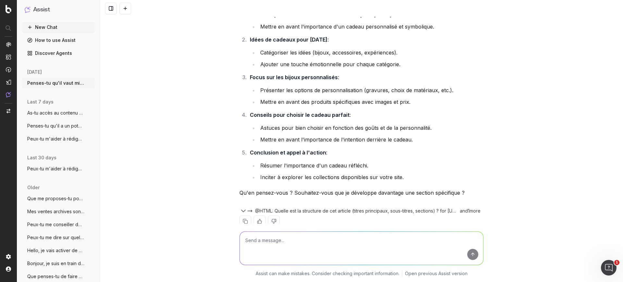
scroll to position [952, 0]
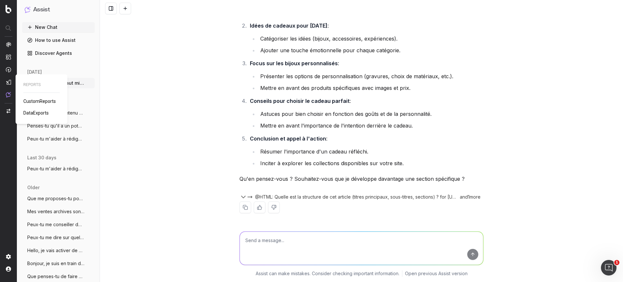
drag, startPoint x: 33, startPoint y: 97, endPoint x: 29, endPoint y: 102, distance: 6.0
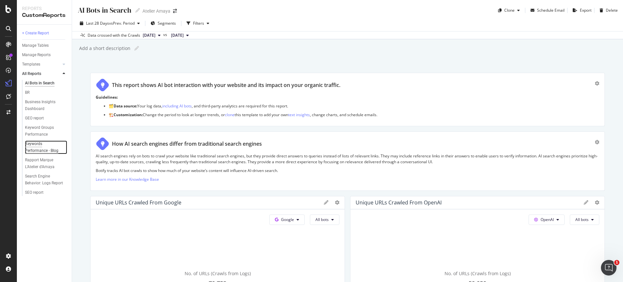
click at [33, 147] on div "Keywords Performance - Blog" at bounding box center [43, 148] width 37 height 14
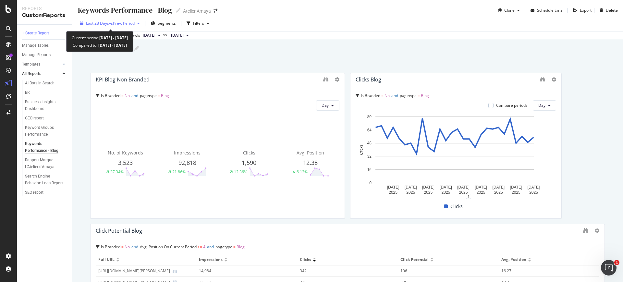
click at [131, 25] on span "vs Prev. Period" at bounding box center [122, 23] width 26 height 6
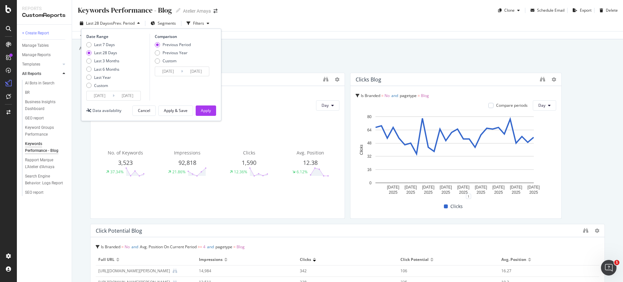
drag, startPoint x: 328, startPoint y: 54, endPoint x: 322, endPoint y: 55, distance: 6.9
click at [325, 55] on div "Keywords Performance - Blog Keywords Performance - Blog Atelier Amaya Clone Sch…" at bounding box center [347, 141] width 551 height 282
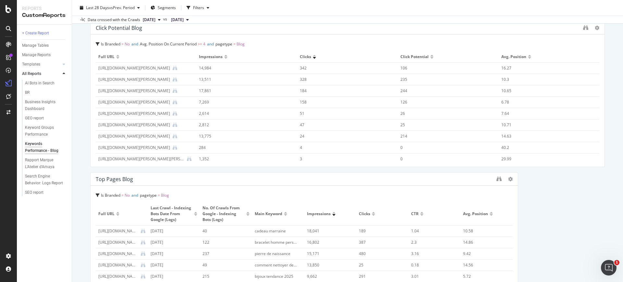
scroll to position [325, 0]
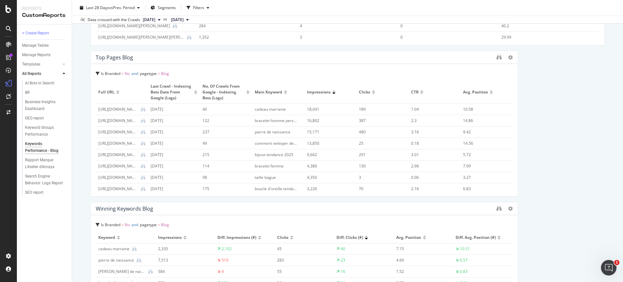
click at [497, 60] on div at bounding box center [499, 57] width 5 height 6
click at [497, 57] on icon "binoculars" at bounding box center [499, 57] width 5 height 5
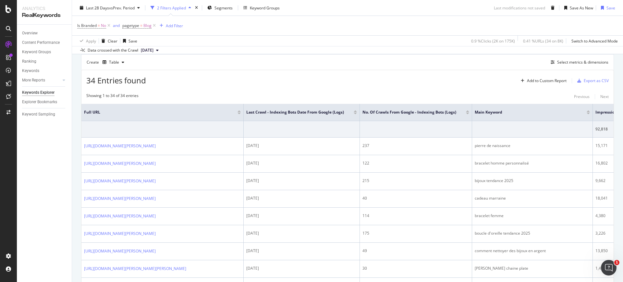
scroll to position [81, 0]
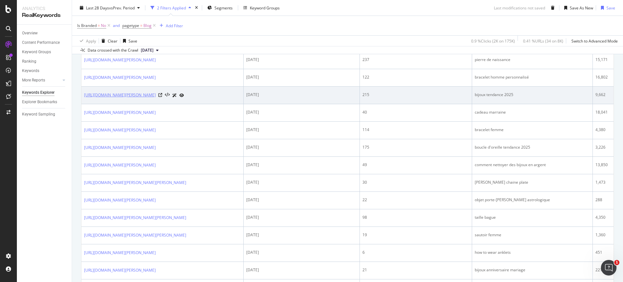
scroll to position [166, 0]
drag, startPoint x: 291, startPoint y: 86, endPoint x: 291, endPoint y: 91, distance: 4.9
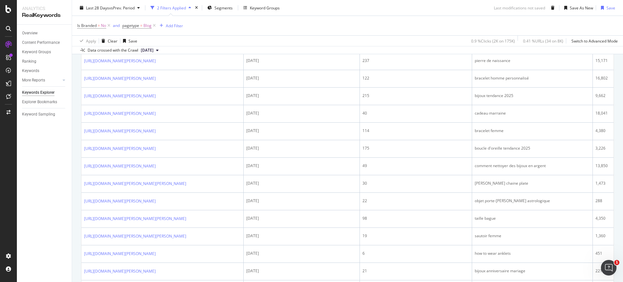
click at [141, 7] on div "button" at bounding box center [139, 8] width 8 height 4
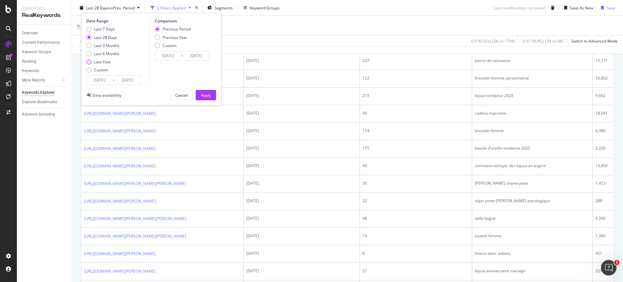
click at [106, 63] on div "Last Year" at bounding box center [102, 62] width 17 height 6
type input "[DATE]"
click at [211, 93] on button "Apply" at bounding box center [206, 95] width 20 height 10
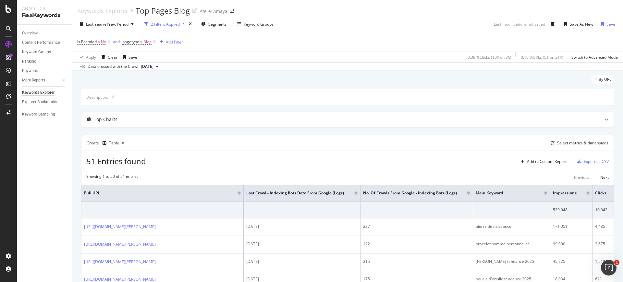
scroll to position [579, 0]
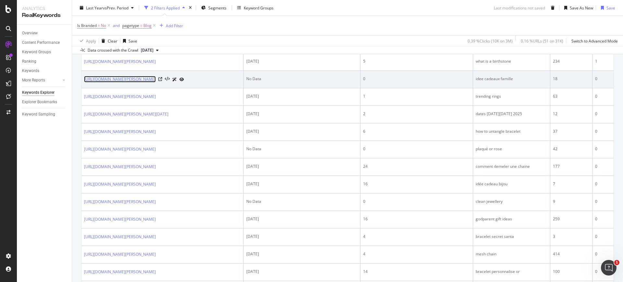
click at [156, 82] on link "[URL][DOMAIN_NAME][PERSON_NAME]" at bounding box center [120, 79] width 72 height 6
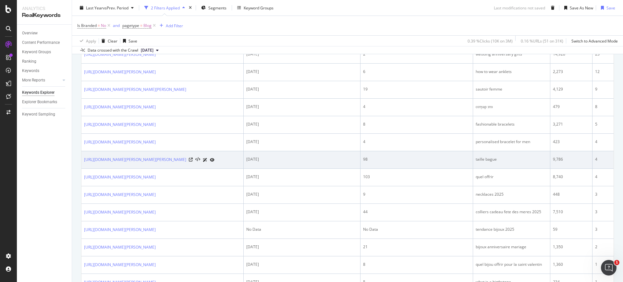
scroll to position [336, 0]
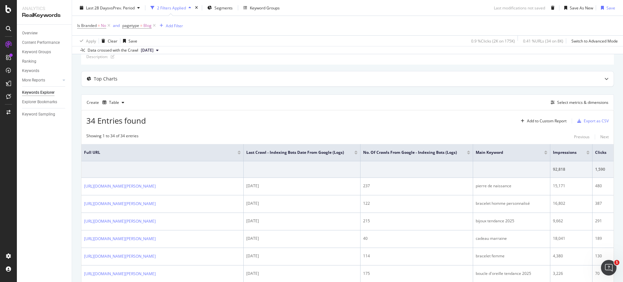
scroll to position [81, 0]
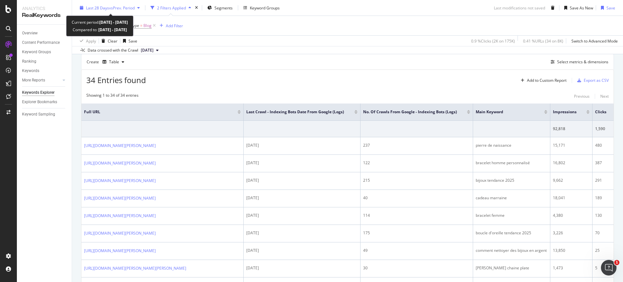
click at [95, 5] on span "Last 28 Days" at bounding box center [97, 8] width 23 height 6
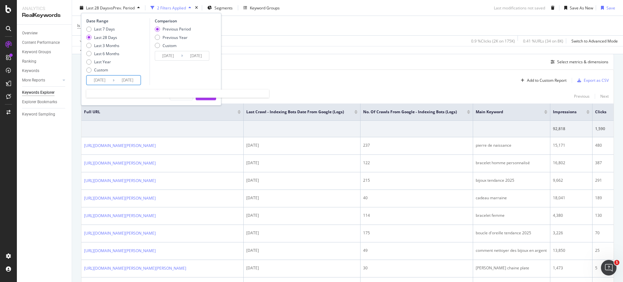
click at [104, 76] on input "[DATE]" at bounding box center [100, 80] width 26 height 9
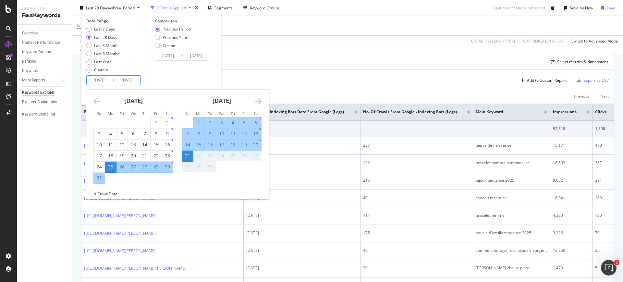
click at [200, 119] on div "1" at bounding box center [198, 122] width 11 height 6
type input "[DATE]"
click at [212, 72] on div "Date Range Last 7 Days Last 28 Days Last 3 Months Last 6 Months Last Year Custo…" at bounding box center [151, 51] width 130 height 67
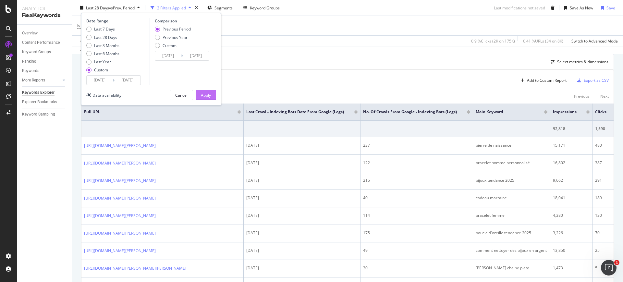
click at [206, 94] on div "Apply" at bounding box center [206, 95] width 10 height 6
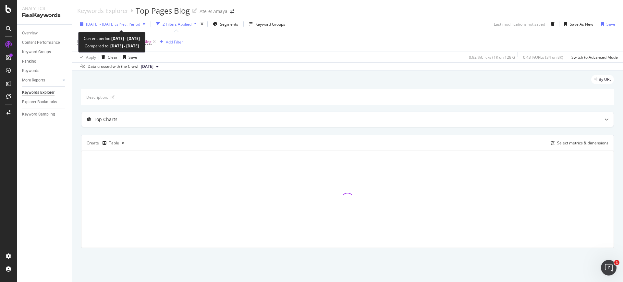
click at [115, 23] on span "[DATE] - [DATE]" at bounding box center [100, 24] width 29 height 6
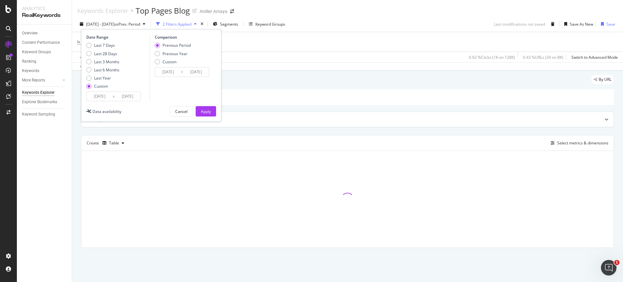
click at [161, 71] on input "[DATE]" at bounding box center [168, 72] width 26 height 9
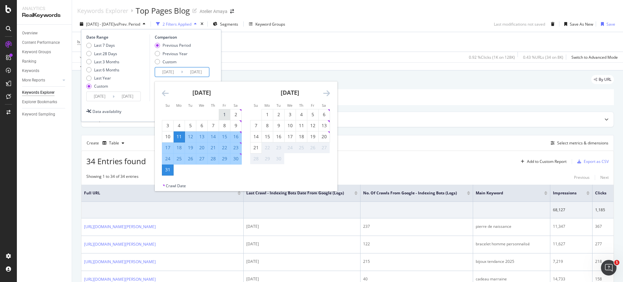
click at [221, 114] on div "1" at bounding box center [224, 114] width 11 height 6
type input "[DATE]"
click at [212, 144] on div "21" at bounding box center [213, 147] width 11 height 6
type input "[DATE]"
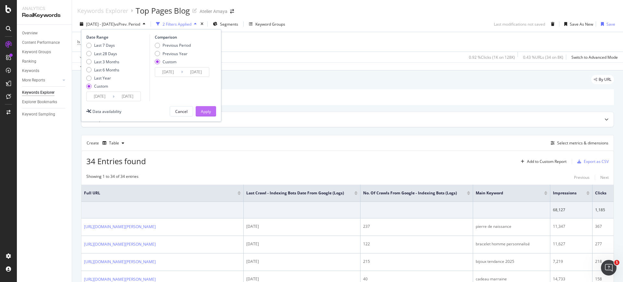
click at [211, 111] on button "Apply" at bounding box center [206, 111] width 20 height 10
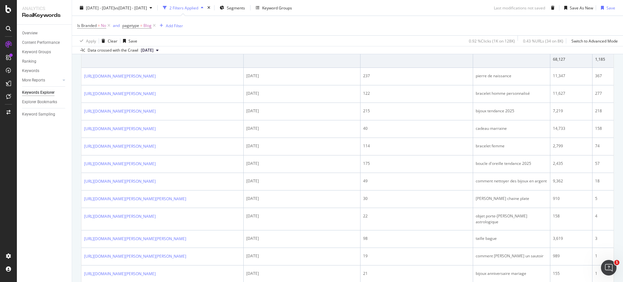
scroll to position [162, 0]
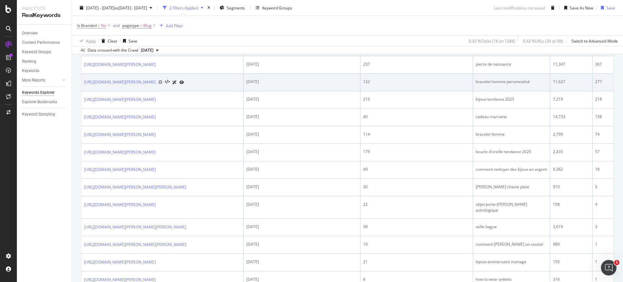
click at [162, 81] on icon at bounding box center [160, 82] width 4 height 4
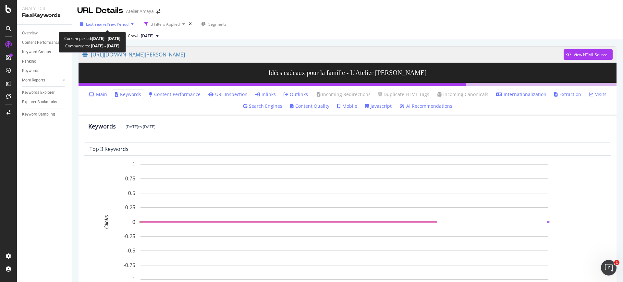
click at [95, 20] on div "Last Year vs Prev. Period" at bounding box center [106, 24] width 59 height 10
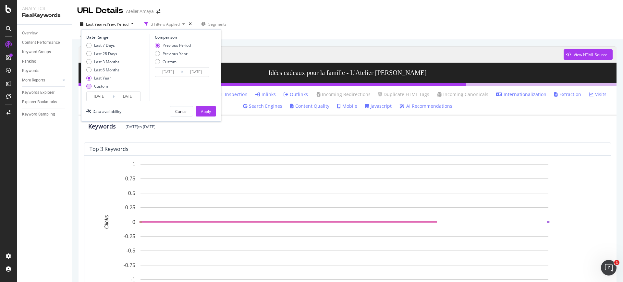
click at [103, 83] on div "Custom" at bounding box center [101, 86] width 14 height 6
type input "[DATE]"
click at [103, 98] on input "[DATE]" at bounding box center [100, 96] width 26 height 9
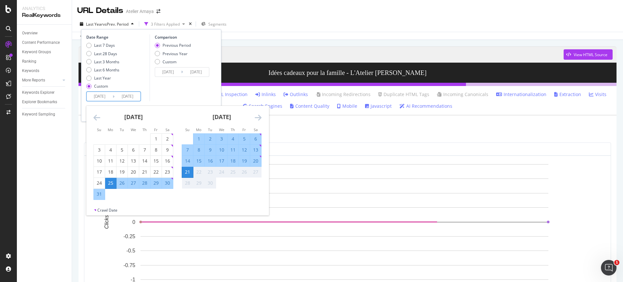
click at [98, 117] on icon "Move backward to switch to the previous month." at bounding box center [96, 118] width 7 height 8
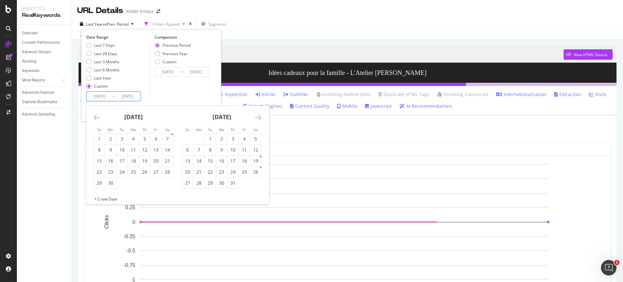
click at [98, 117] on icon "Move backward to switch to the previous month." at bounding box center [96, 118] width 7 height 8
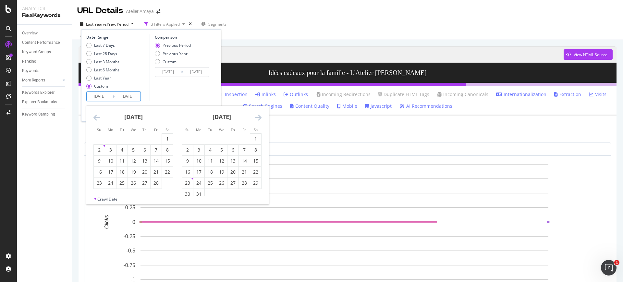
click at [98, 117] on icon "Move backward to switch to the previous month." at bounding box center [96, 118] width 7 height 8
click at [98, 118] on icon "Move backward to switch to the previous month." at bounding box center [96, 118] width 7 height 8
click at [100, 137] on div "1" at bounding box center [99, 139] width 11 height 6
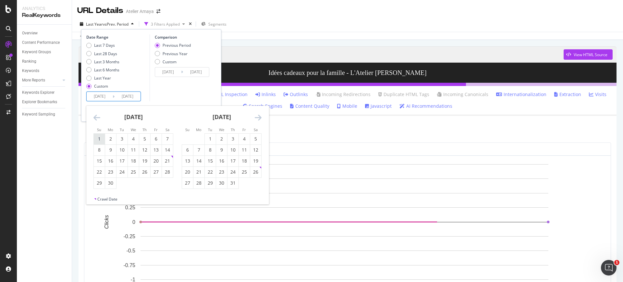
type input "[DATE]"
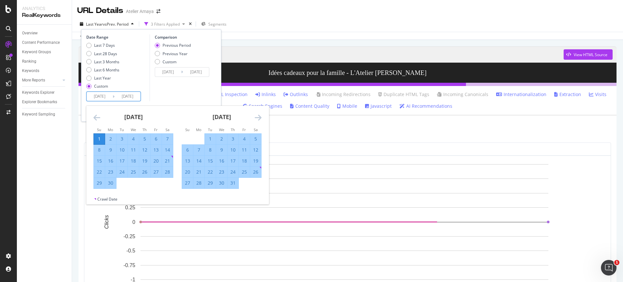
click at [260, 119] on icon "Move forward to switch to the next month." at bounding box center [258, 118] width 7 height 8
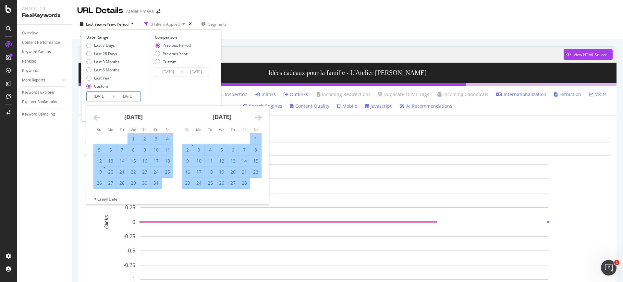
click at [260, 119] on icon "Move forward to switch to the next month." at bounding box center [258, 118] width 7 height 8
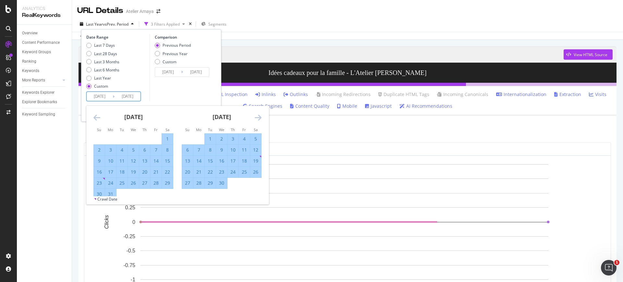
click at [261, 119] on icon "Move forward to switch to the next month." at bounding box center [258, 118] width 7 height 8
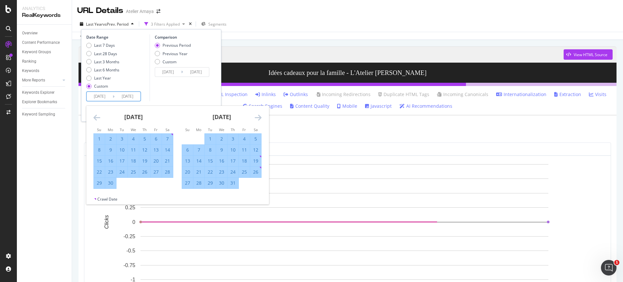
click at [261, 119] on icon "Move forward to switch to the next month." at bounding box center [258, 118] width 7 height 8
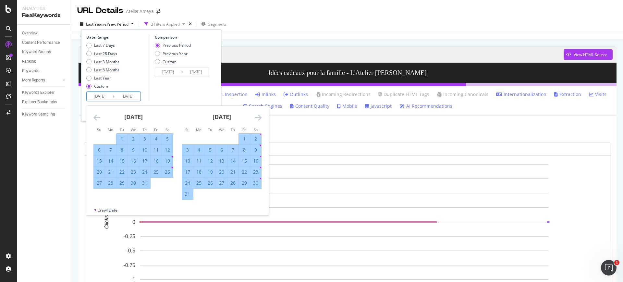
click at [261, 118] on icon "Move forward to switch to the next month." at bounding box center [258, 118] width 7 height 8
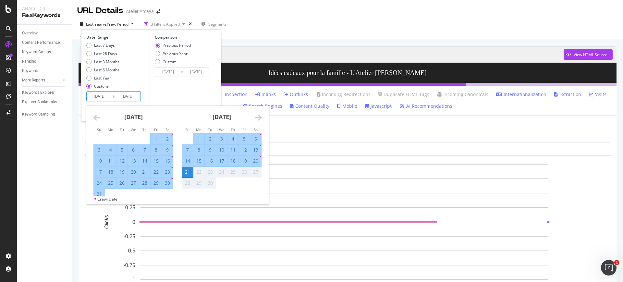
click at [261, 118] on icon "Move forward to switch to the next month." at bounding box center [258, 118] width 7 height 8
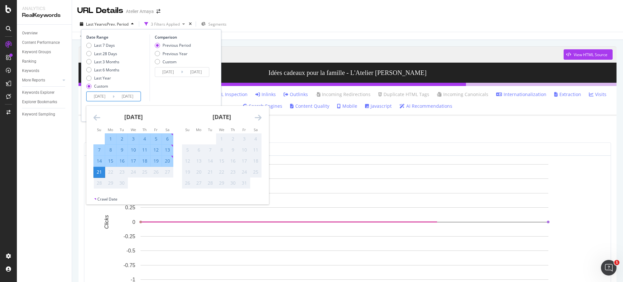
click at [205, 97] on div "Comparison Previous Period Previous Year Custom [DATE] Navigate forward to inte…" at bounding box center [181, 67] width 62 height 67
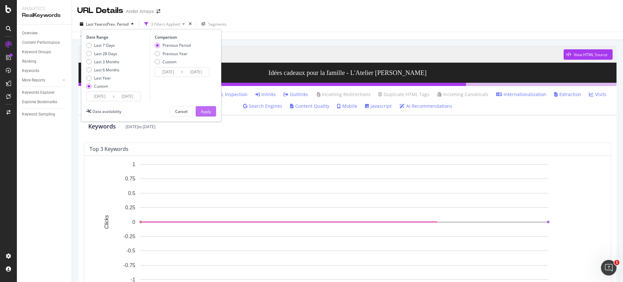
click at [207, 116] on div "Apply" at bounding box center [206, 111] width 10 height 10
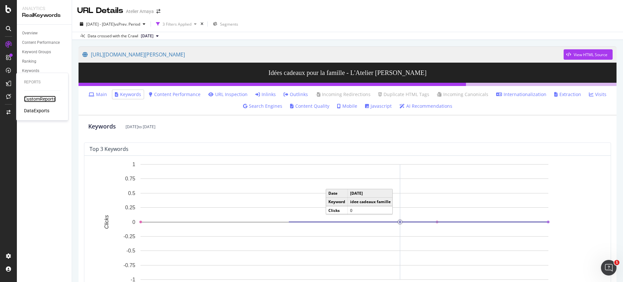
click at [31, 96] on div "CustomReports" at bounding box center [40, 99] width 32 height 6
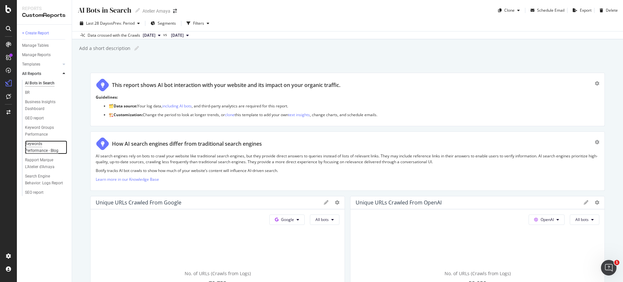
click at [38, 148] on div "Keywords Performance - Blog" at bounding box center [43, 148] width 37 height 14
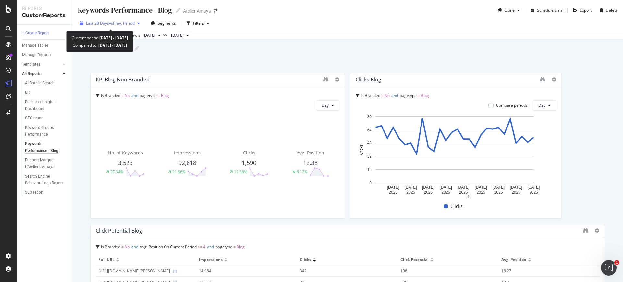
click at [132, 26] on div "Last 28 Days vs Prev. Period" at bounding box center [109, 23] width 65 height 10
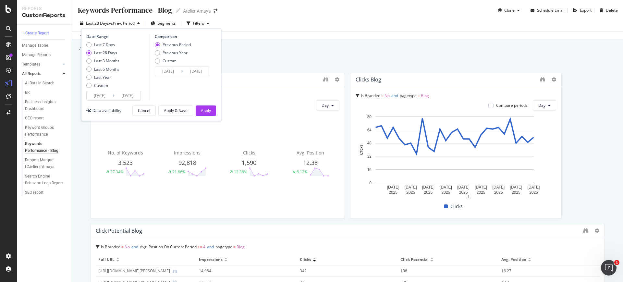
click at [98, 99] on input "[DATE]" at bounding box center [100, 95] width 26 height 9
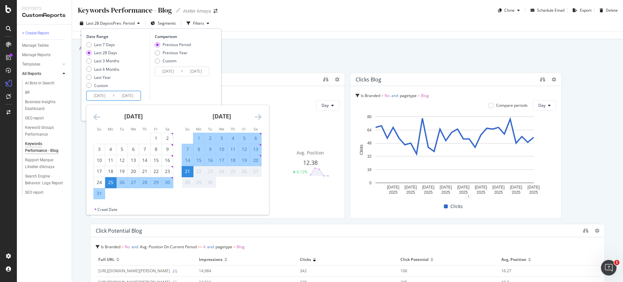
click at [200, 142] on div "1" at bounding box center [198, 138] width 11 height 11
type input "[DATE]"
click at [180, 82] on div "Comparison Previous Period Previous Year Custom [DATE] Navigate forward to inte…" at bounding box center [181, 67] width 62 height 67
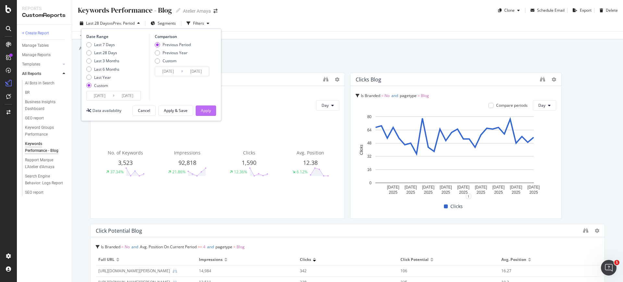
click at [205, 112] on div "Apply" at bounding box center [206, 111] width 10 height 6
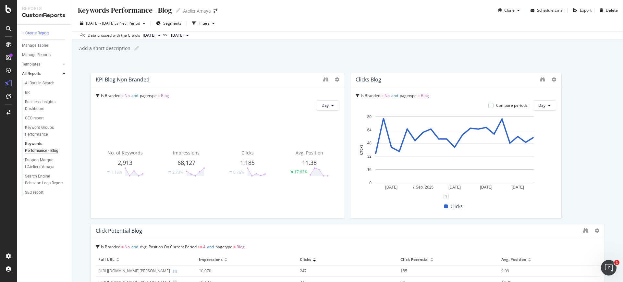
click at [143, 56] on div "Keywords Performance - Blog Keywords Performance - Blog Atelier [PERSON_NAME] C…" at bounding box center [347, 141] width 551 height 282
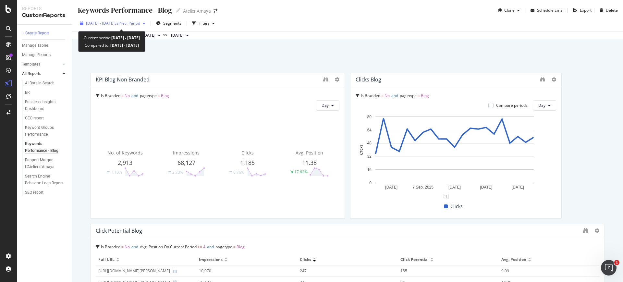
click at [140, 22] on span "vs Prev. Period" at bounding box center [128, 23] width 26 height 6
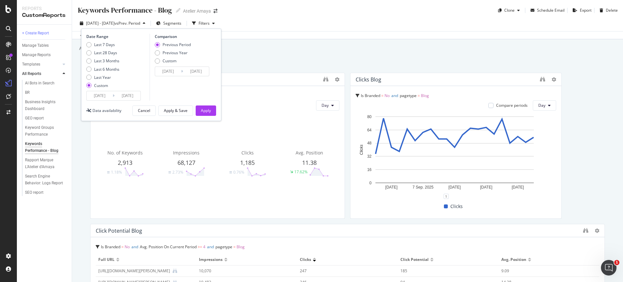
click at [169, 70] on input "[DATE]" at bounding box center [168, 71] width 26 height 9
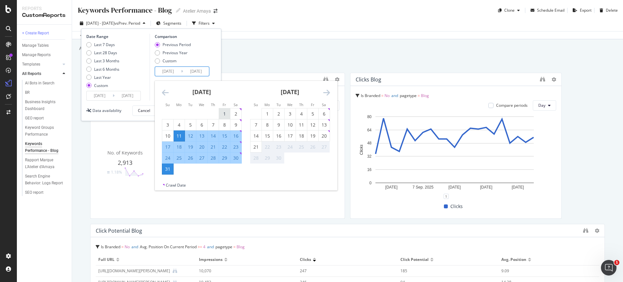
click at [224, 112] on div "1" at bounding box center [224, 114] width 11 height 6
type input "[DATE]"
click at [213, 148] on div "21" at bounding box center [213, 147] width 11 height 6
type input "[DATE]"
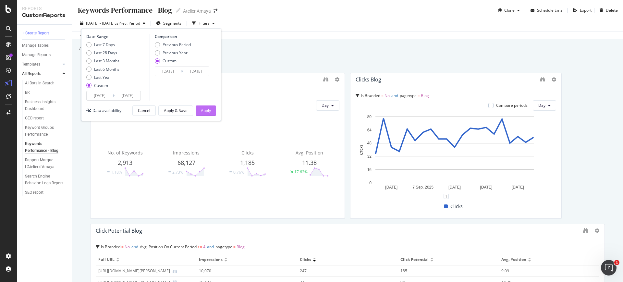
click at [211, 107] on button "Apply" at bounding box center [206, 110] width 20 height 10
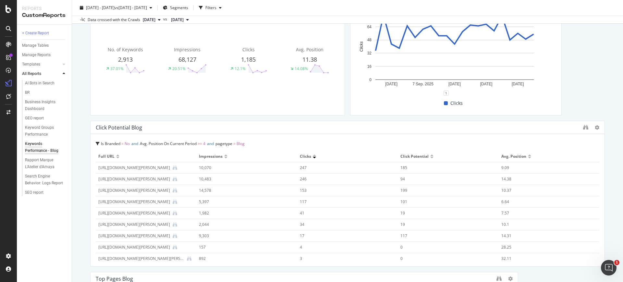
scroll to position [122, 0]
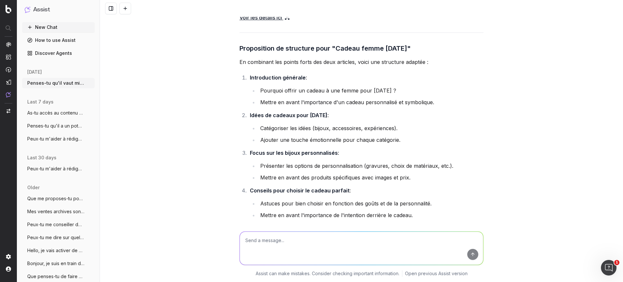
scroll to position [871, 0]
